Goal: Information Seeking & Learning: Learn about a topic

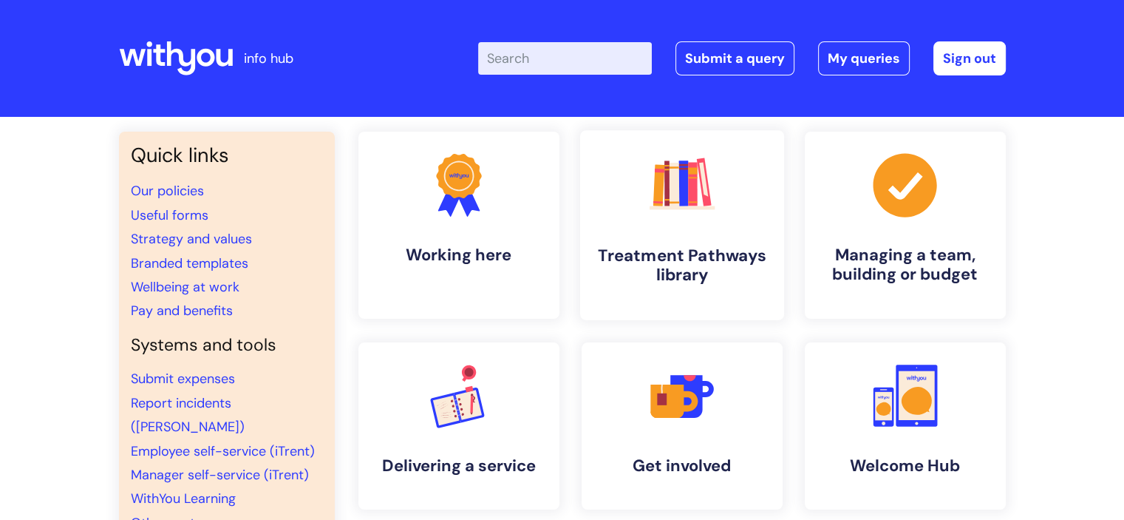
click at [686, 245] on h4 "Treatment Pathways library" at bounding box center [682, 265] width 180 height 40
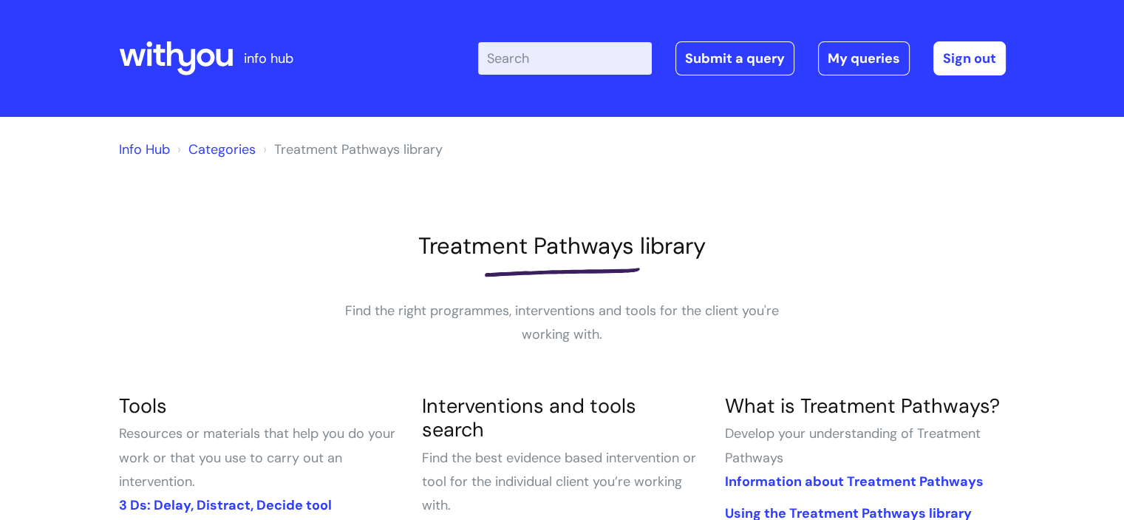
click at [532, 55] on input "Enter your search term here..." at bounding box center [565, 58] width 174 height 33
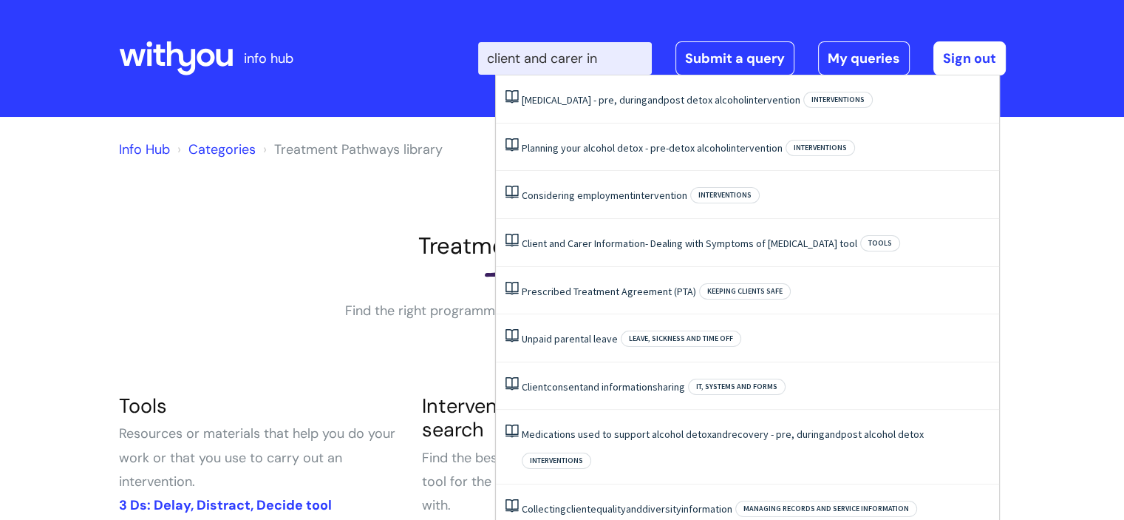
type input "client and carer in"
click button "Search" at bounding box center [0, 0] width 0 height 0
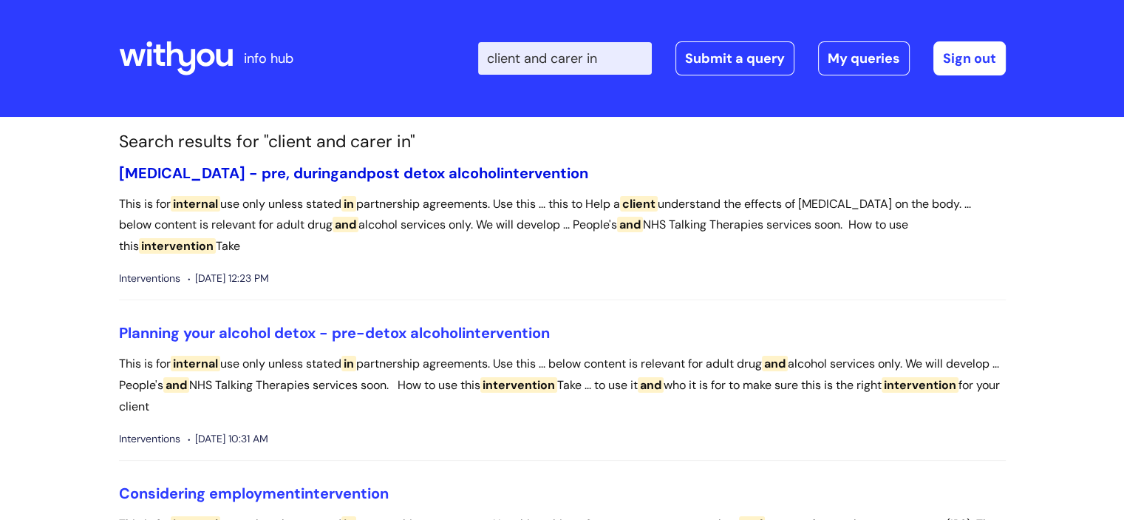
click at [399, 168] on link "Alcohol Withdrawal Syndrome - pre, during and post detox alcohol intervention" at bounding box center [353, 172] width 469 height 19
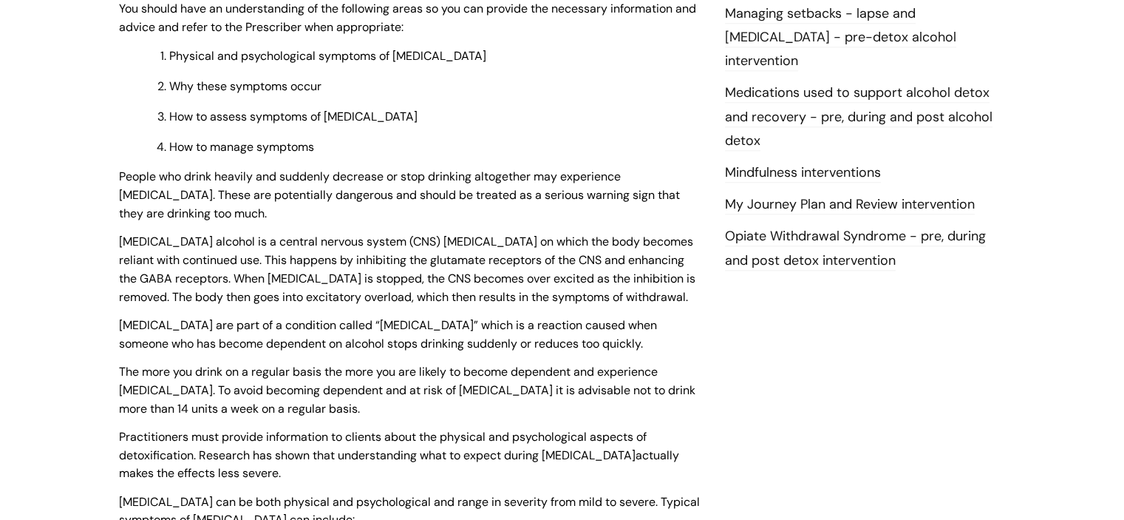
scroll to position [1035, 0]
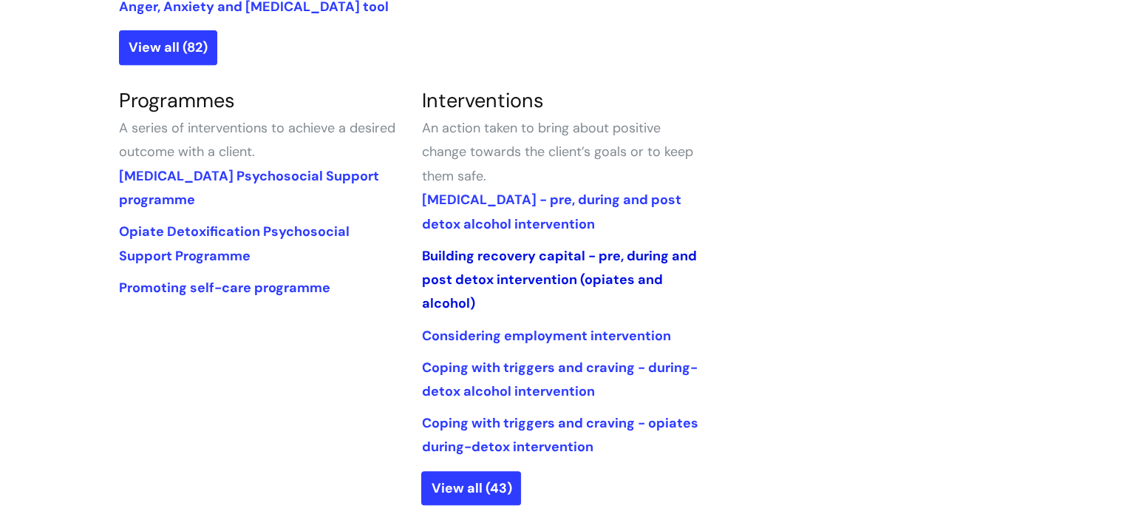
scroll to position [739, 0]
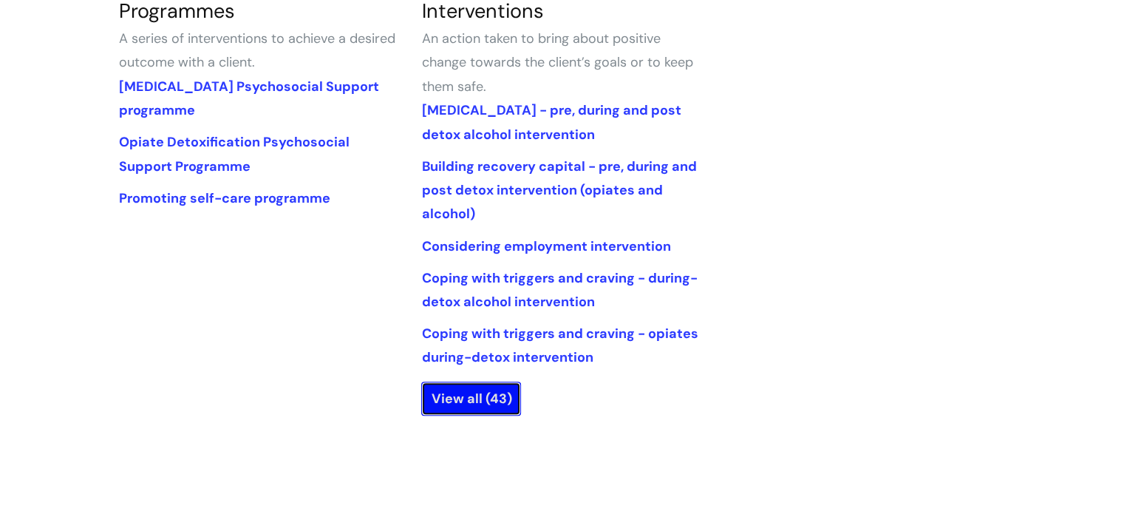
click at [461, 394] on link "View all (43)" at bounding box center [471, 398] width 100 height 34
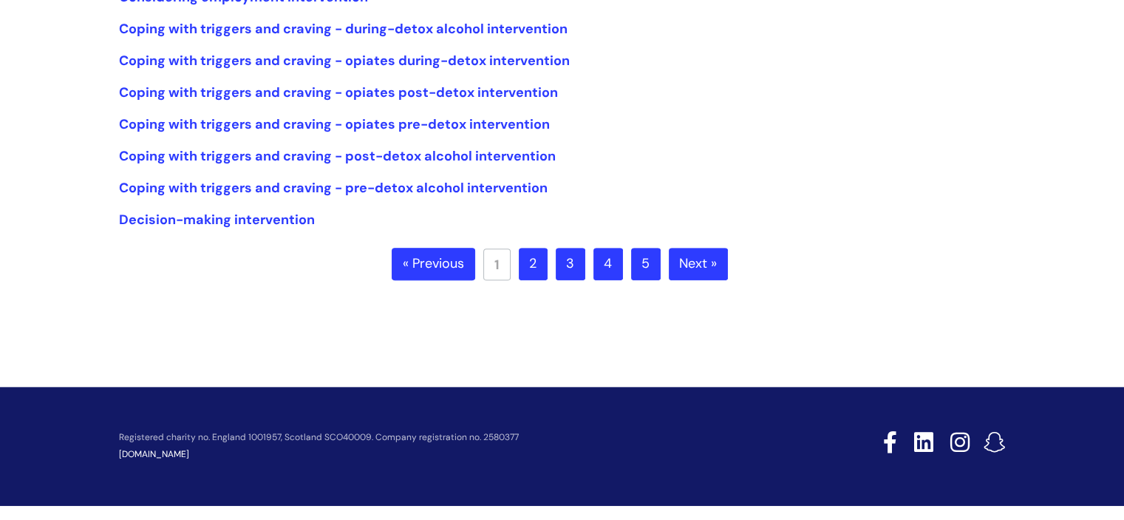
scroll to position [482, 0]
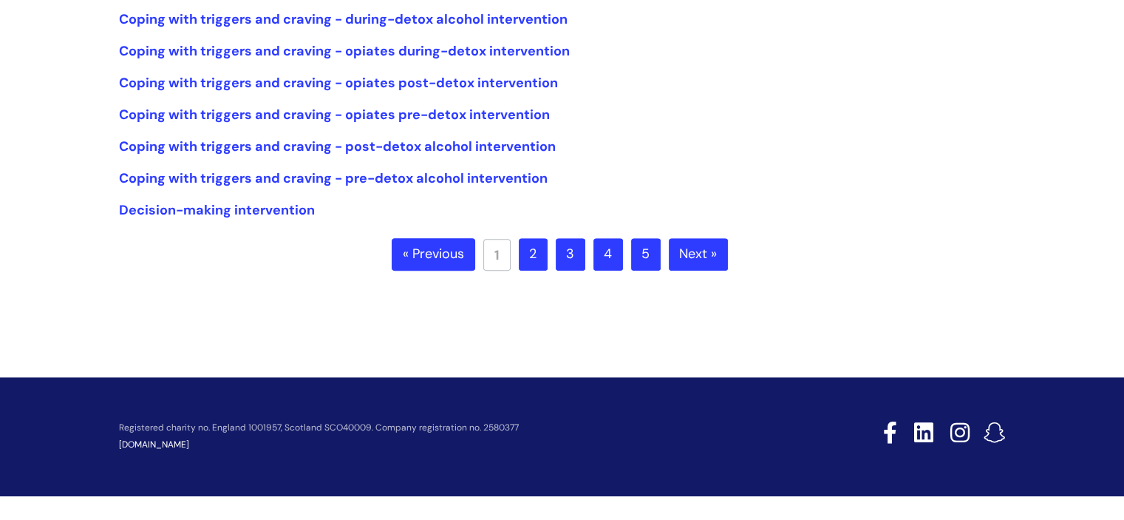
click at [537, 254] on link "2" at bounding box center [533, 254] width 29 height 33
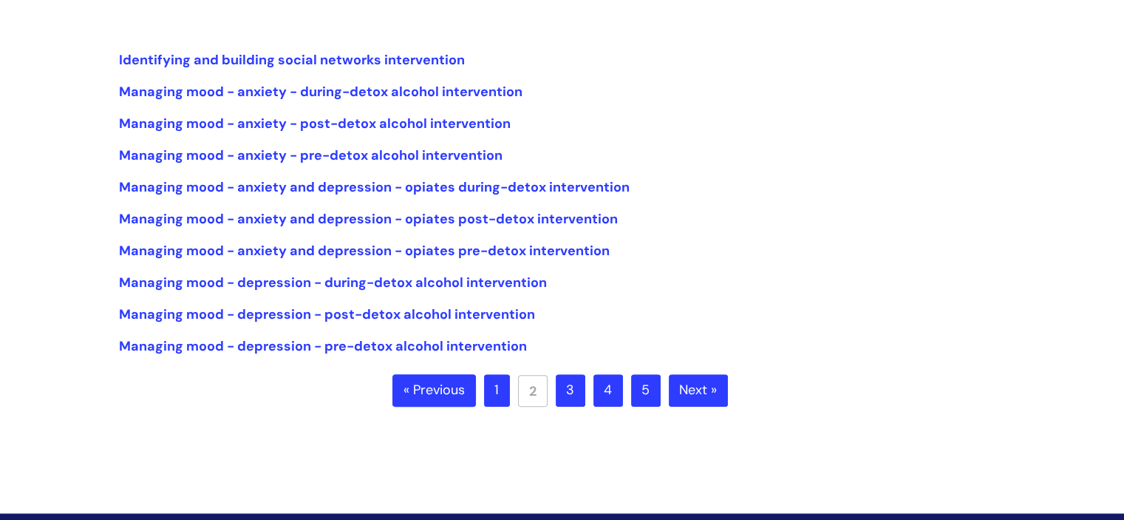
scroll to position [370, 0]
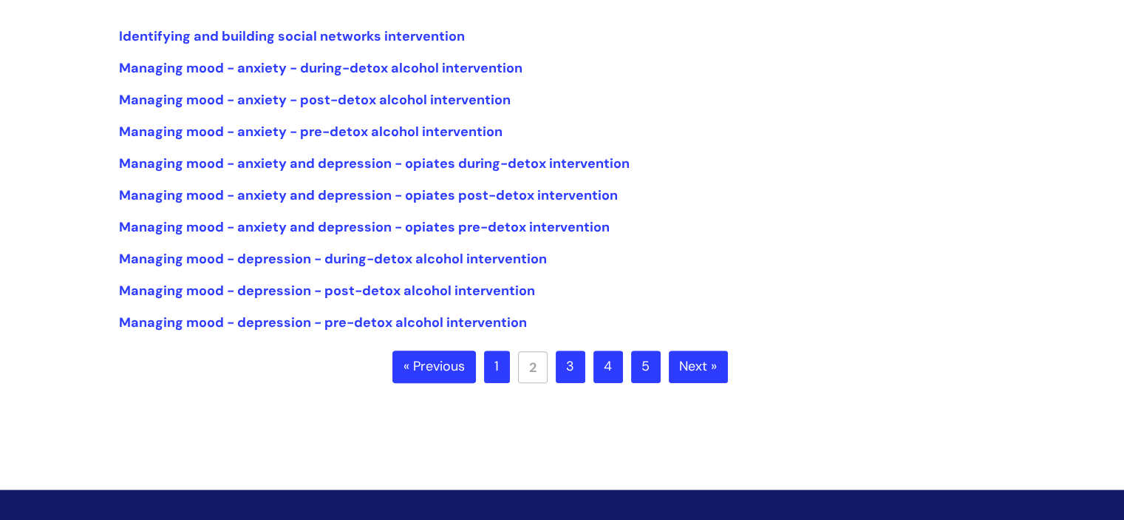
click at [559, 373] on link "3" at bounding box center [571, 366] width 30 height 33
